Goal: Task Accomplishment & Management: Manage account settings

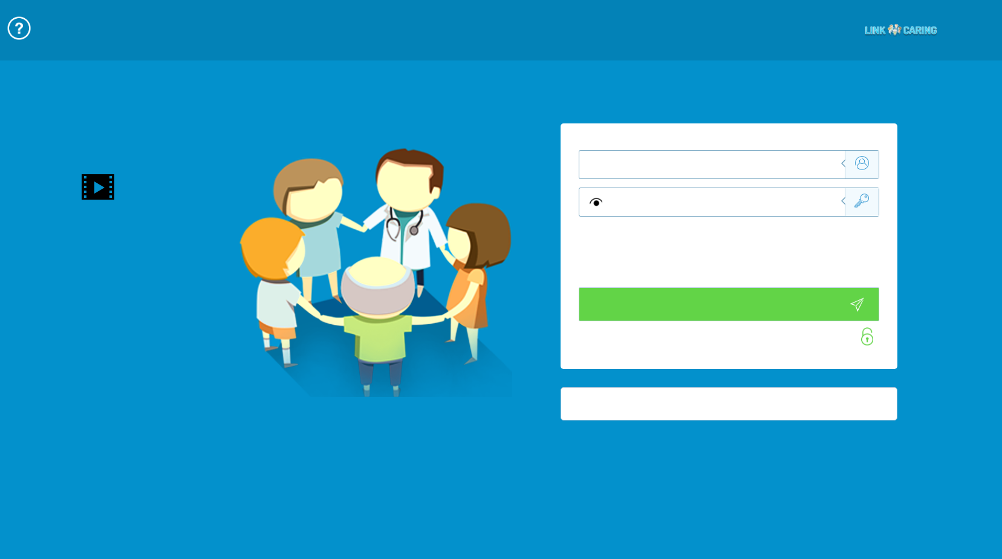
type input "התחבר עכשיו"
type input "עדיין לא? צור חשבון!"
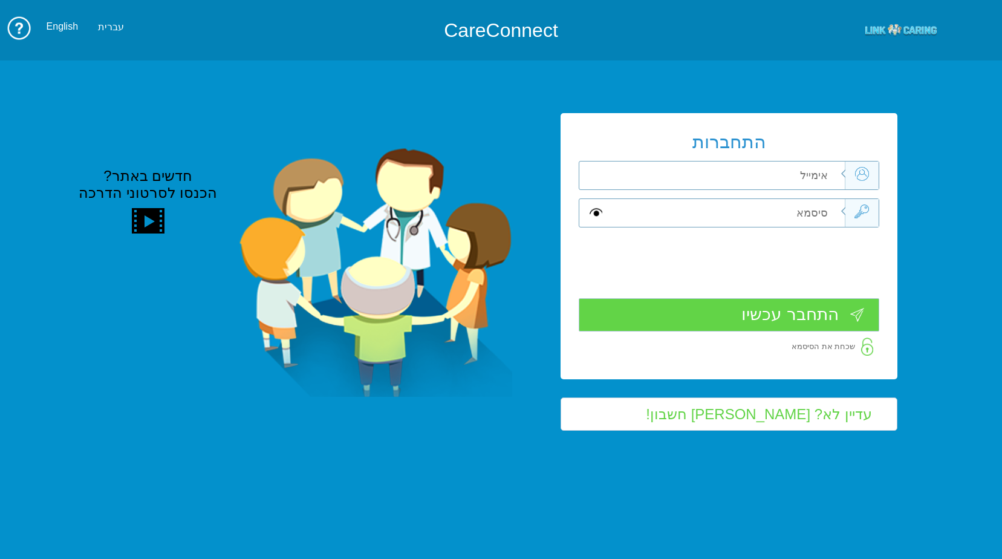
click at [752, 174] on input "text" at bounding box center [725, 175] width 237 height 28
type input "כ"
type input "frank_sha@mac.org.il"
type input "S"
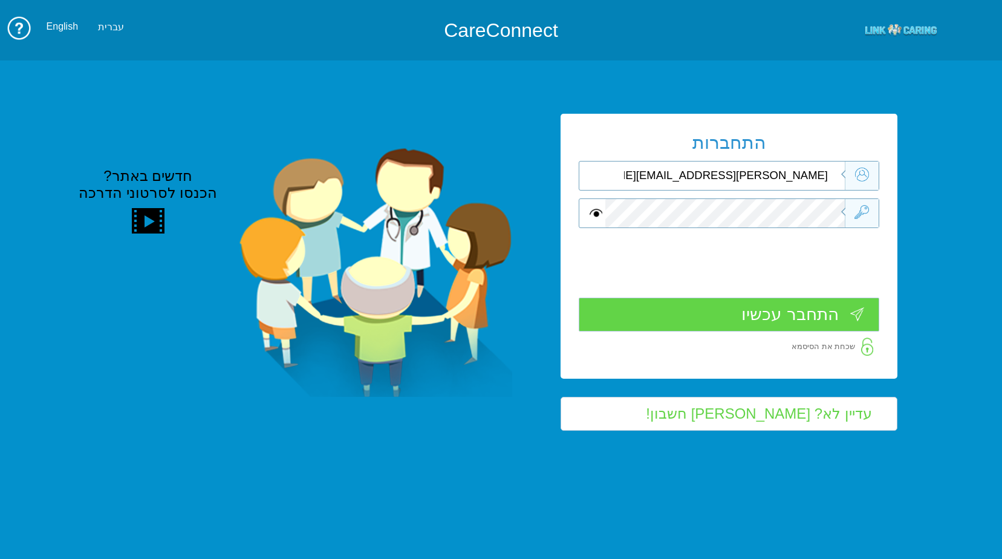
click at [785, 319] on input "התחבר עכשיו" at bounding box center [729, 314] width 301 height 33
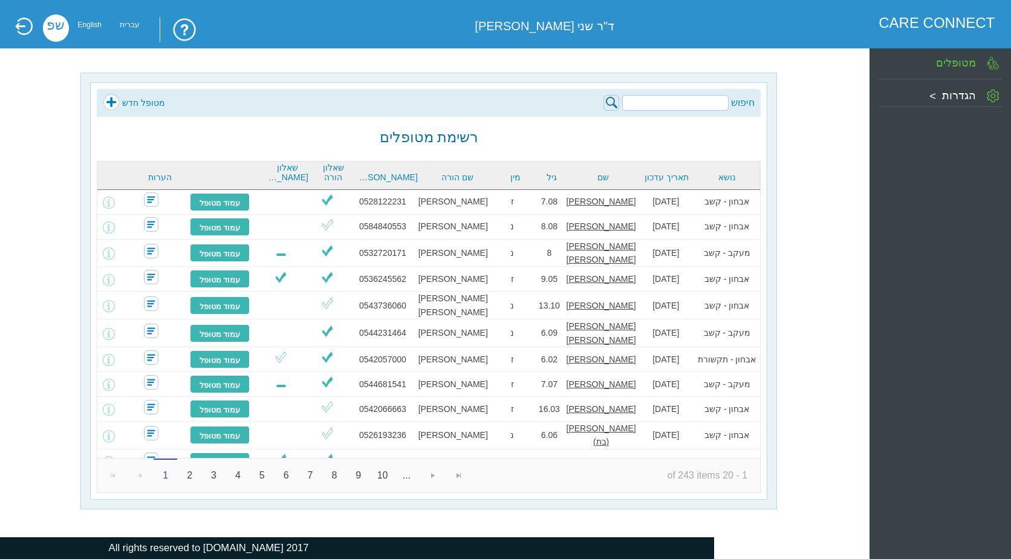
click at [681, 106] on input "search" at bounding box center [675, 103] width 106 height 16
type input "b"
type input "נדיב"
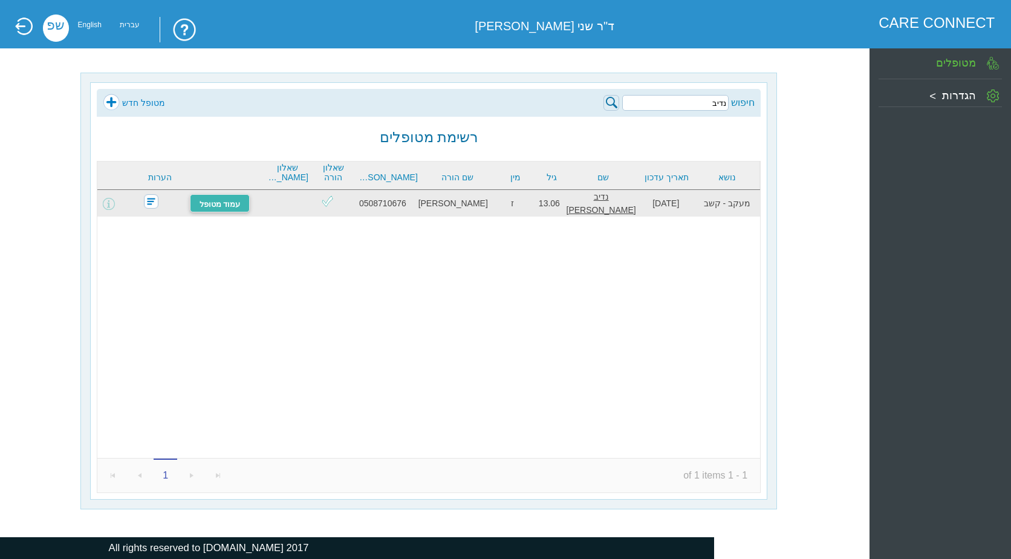
click at [238, 209] on link "עמוד מטופל" at bounding box center [220, 203] width 60 height 18
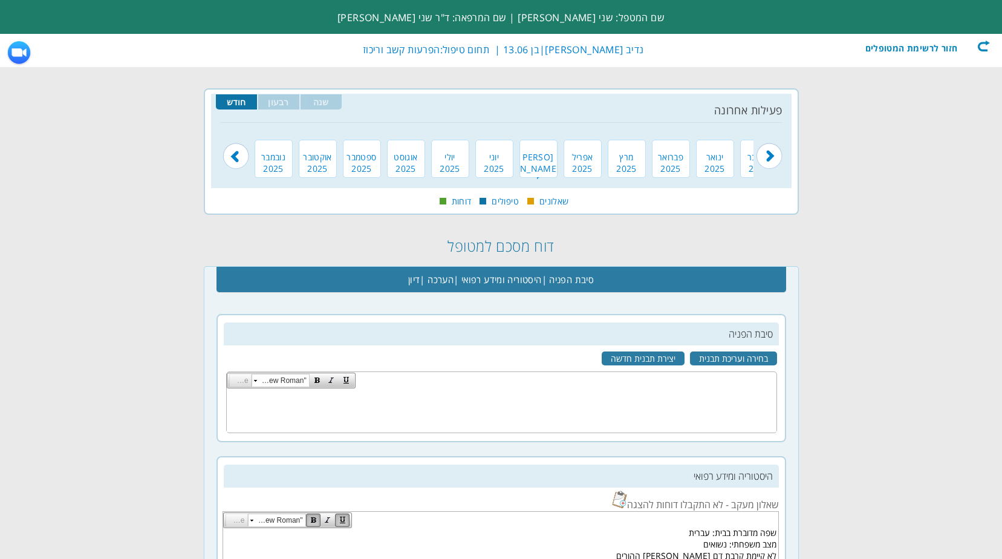
click at [983, 47] on div "חזור לרשימת המטופלים" at bounding box center [920, 46] width 139 height 12
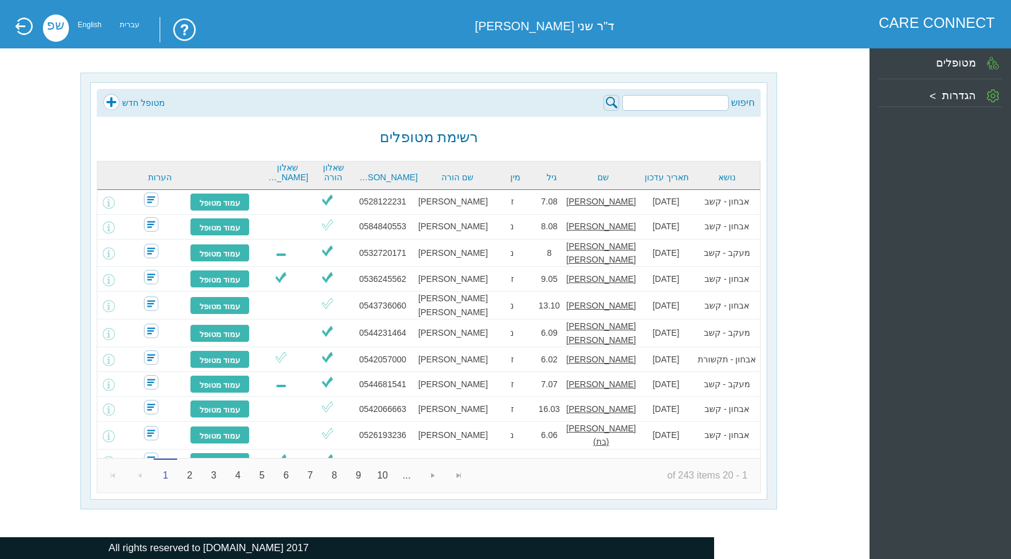
click at [667, 109] on input "search" at bounding box center [675, 103] width 106 height 16
type input "יהלי"
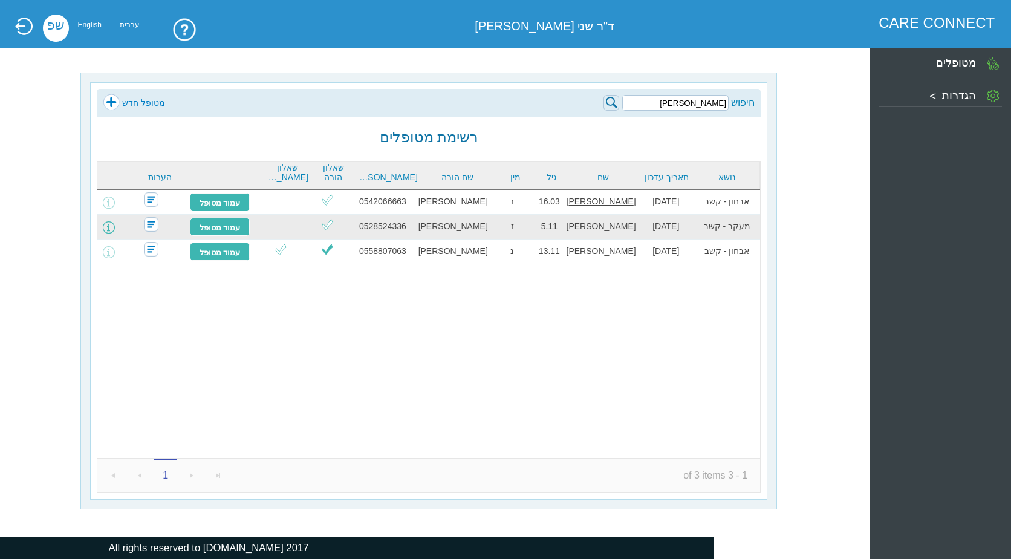
click at [112, 225] on span at bounding box center [109, 227] width 12 height 12
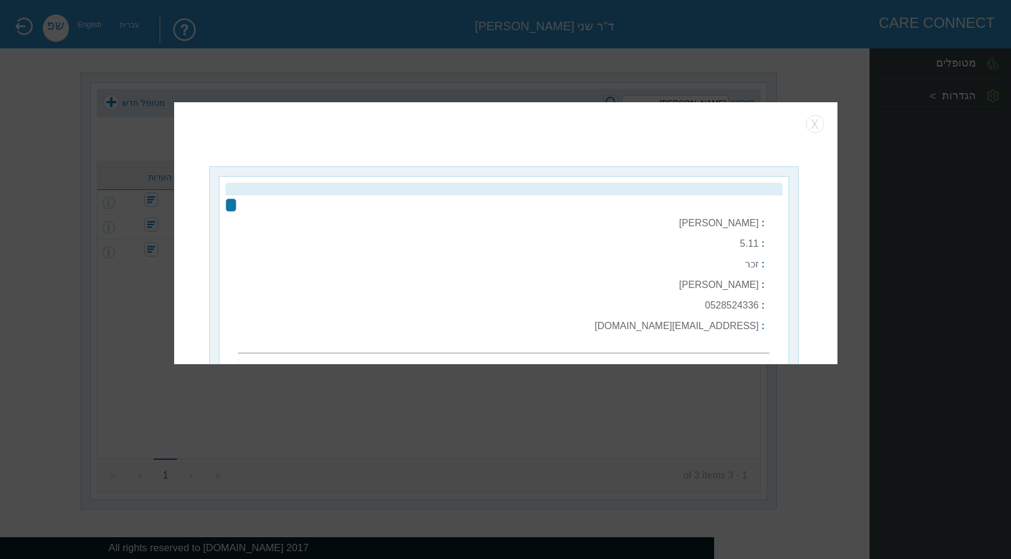
type input "עריכת פרטים"
type input "@ שליחה למייל"
type input "בחר שאלונים לשליחה"
type input "שלח שאלוני מעקב"
type input "הוספת איש צוות חינוכי"
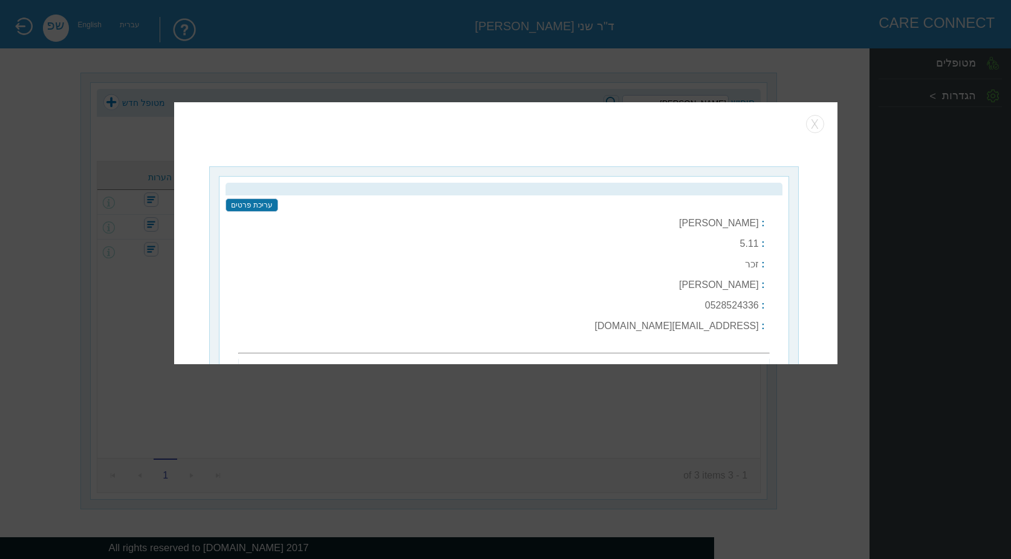
type input "שלח שוב"
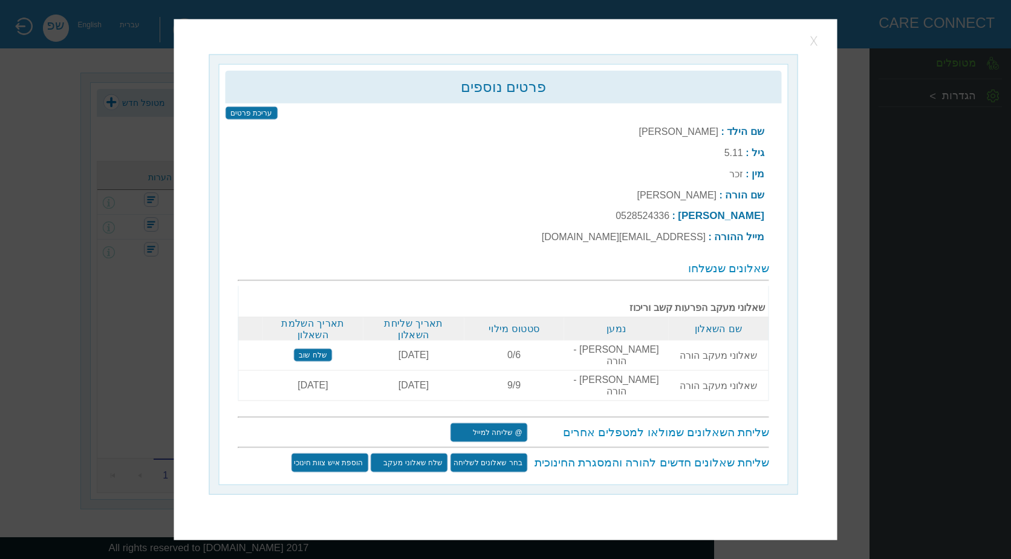
click at [819, 50] on button "button" at bounding box center [815, 40] width 18 height 18
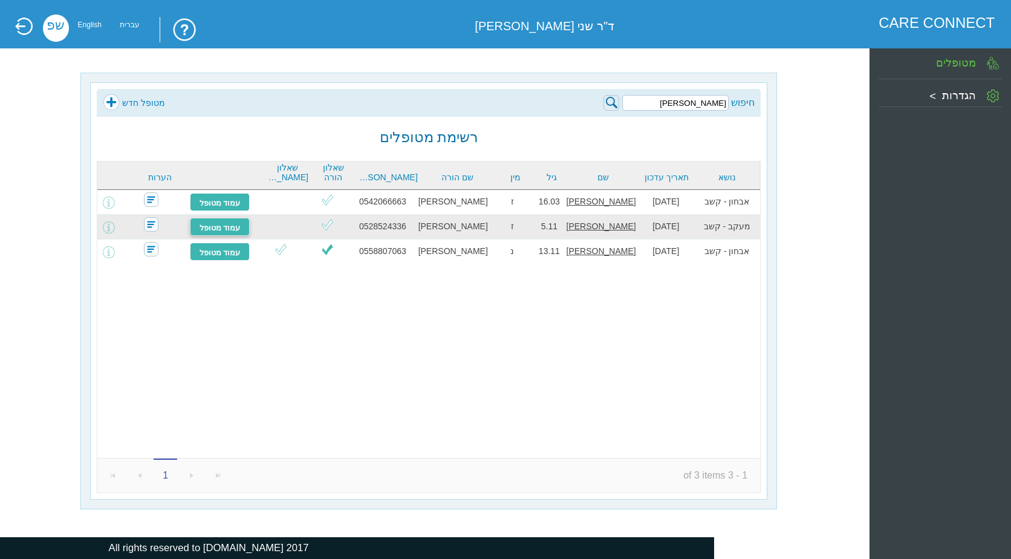
click at [227, 226] on link "עמוד מטופל" at bounding box center [220, 227] width 60 height 18
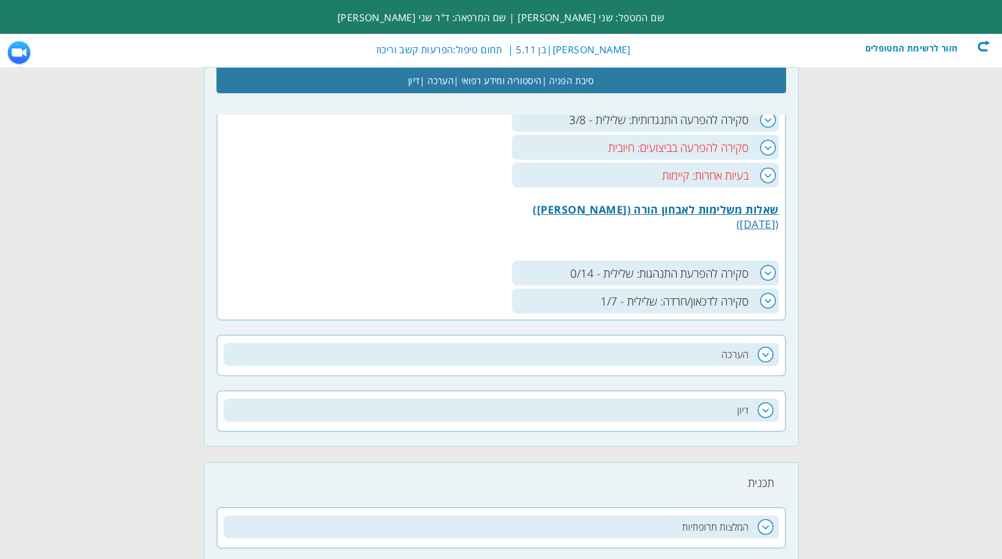
scroll to position [544, 0]
